Goal: Information Seeking & Learning: Understand process/instructions

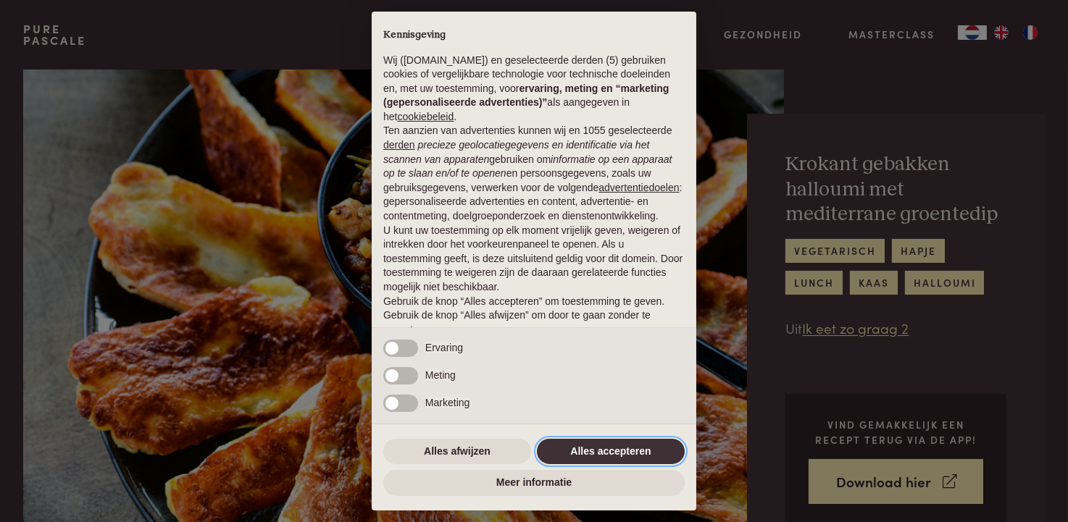
click at [622, 448] on button "Alles accepteren" at bounding box center [611, 452] width 148 height 26
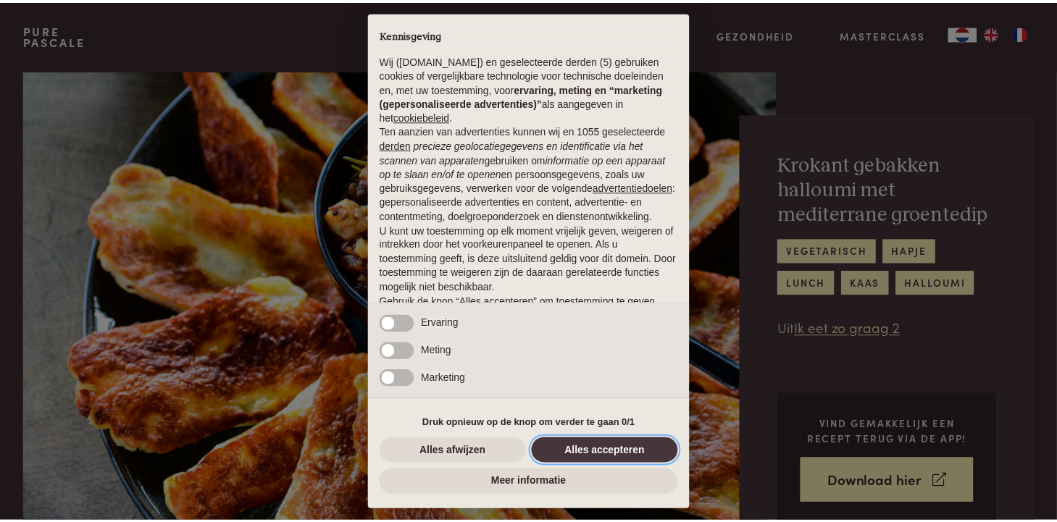
scroll to position [59, 0]
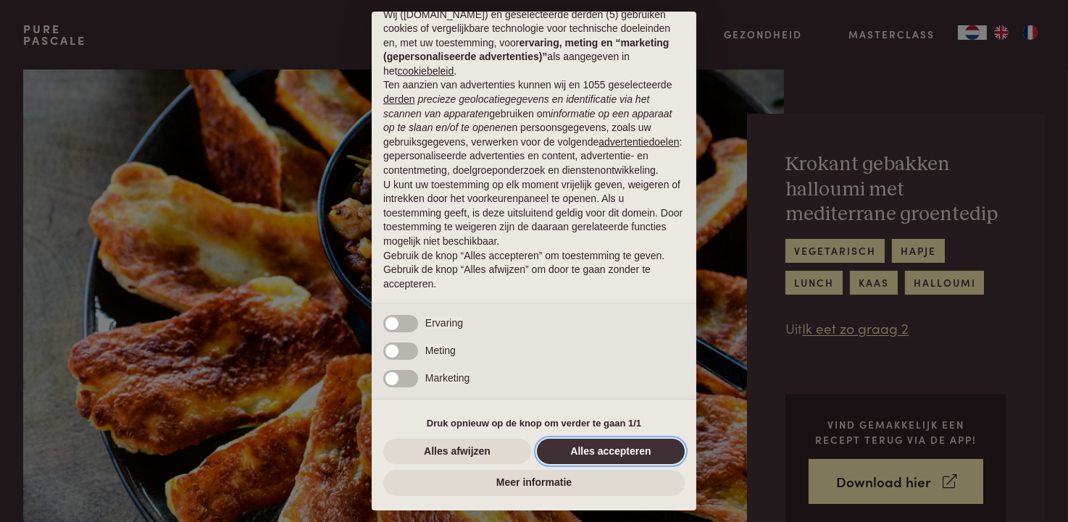
click at [627, 441] on button "Alles accepteren" at bounding box center [611, 452] width 148 height 26
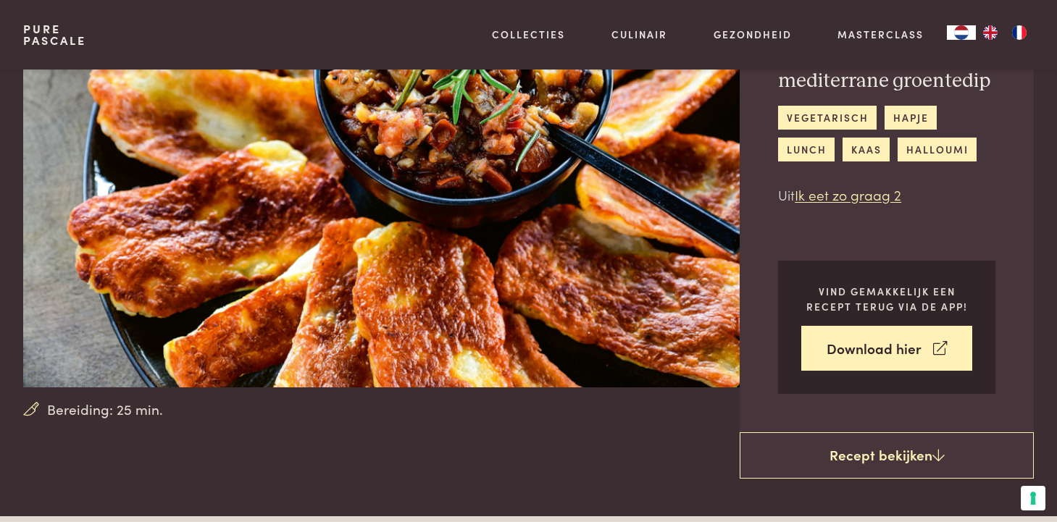
scroll to position [145, 0]
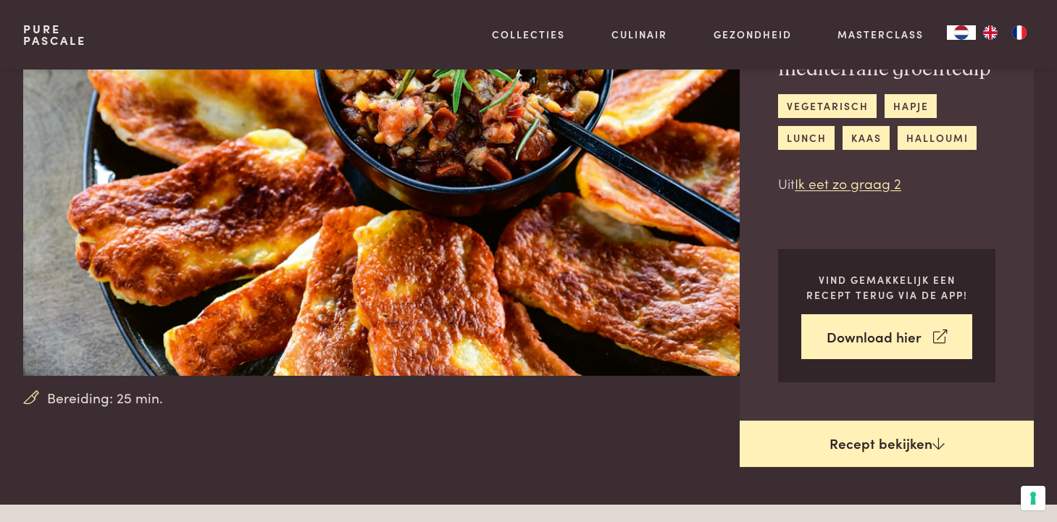
click at [889, 441] on link "Recept bekijken" at bounding box center [887, 444] width 294 height 46
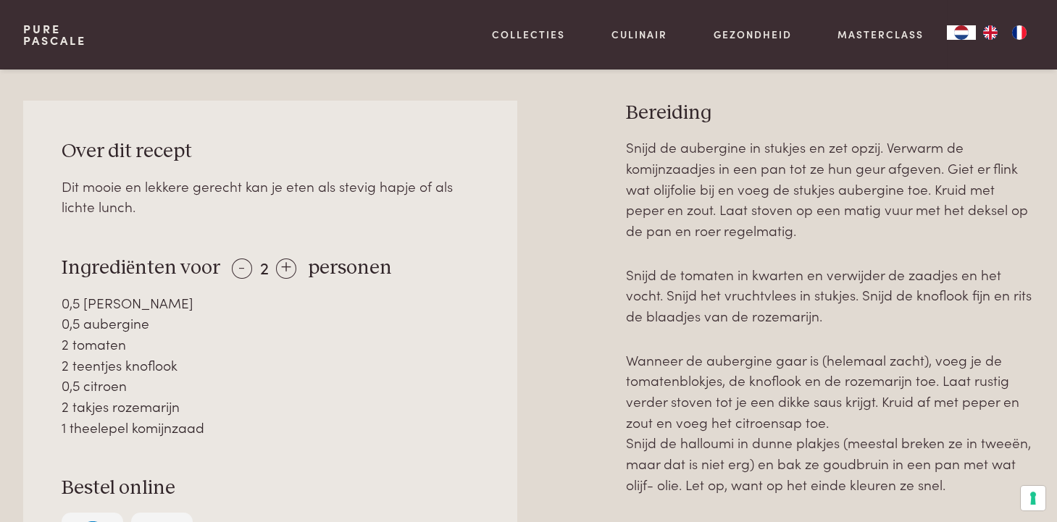
scroll to position [648, 0]
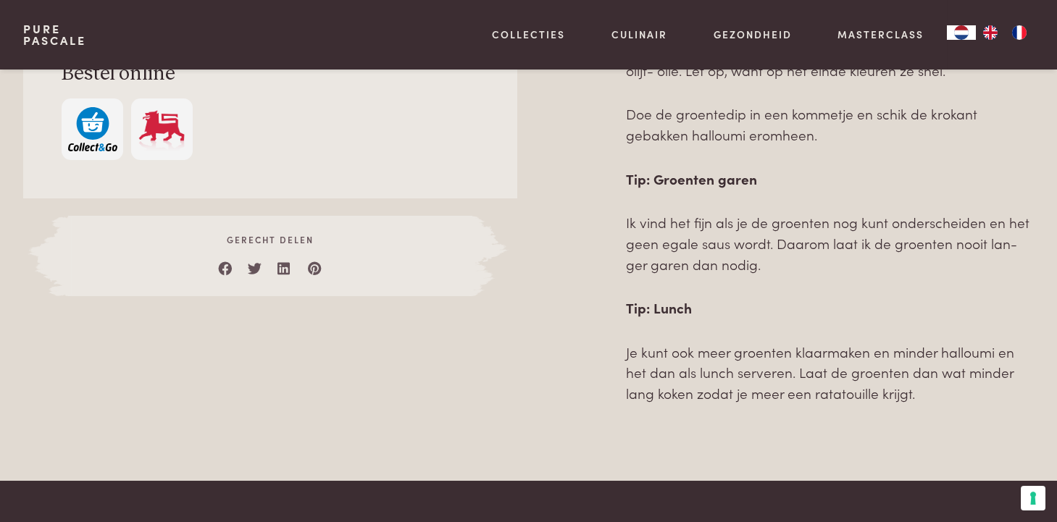
scroll to position [1155, 0]
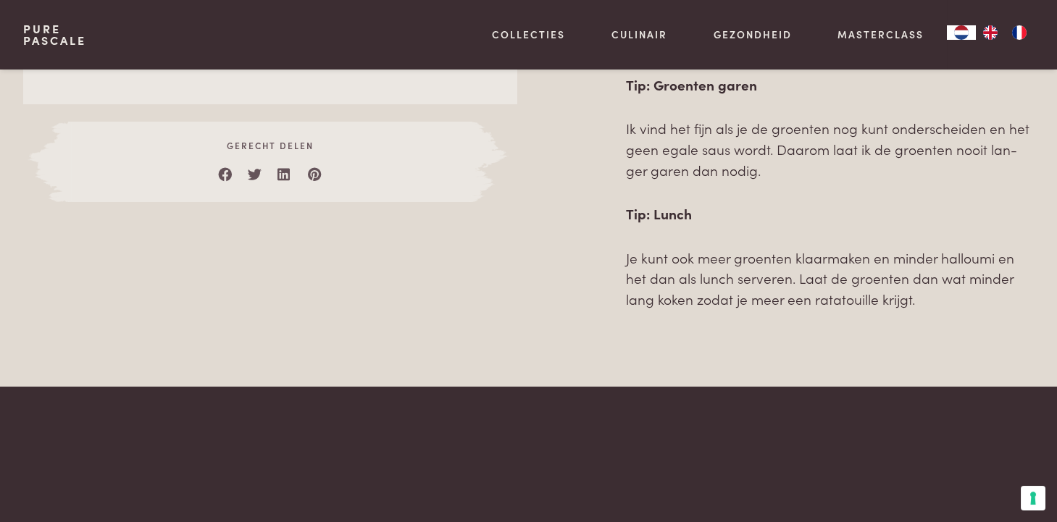
drag, startPoint x: 394, startPoint y: 306, endPoint x: 385, endPoint y: 264, distance: 42.9
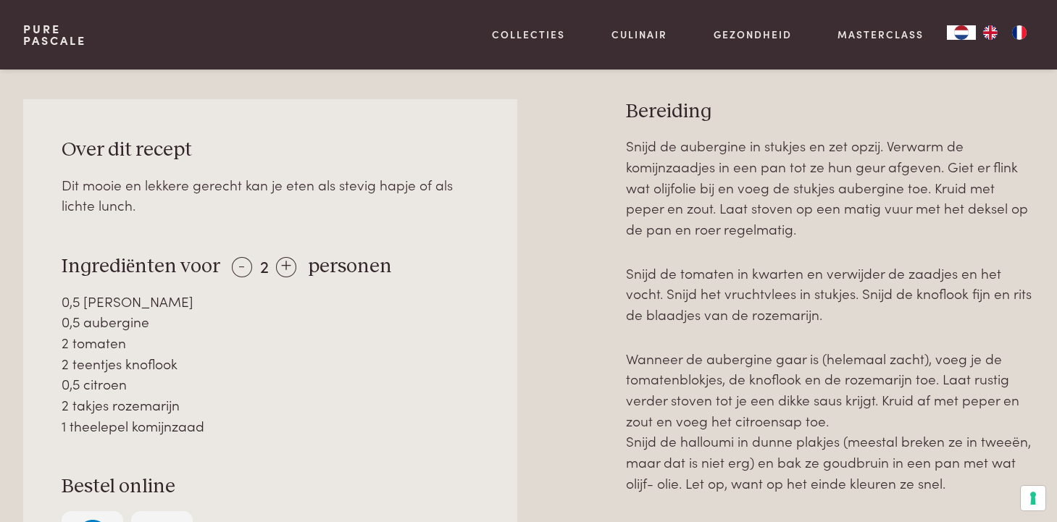
drag, startPoint x: 118, startPoint y: 201, endPoint x: 126, endPoint y: 217, distance: 17.8
